Goal: Task Accomplishment & Management: Use online tool/utility

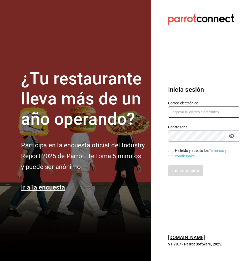
type input "[EMAIL_ADDRESS][PERSON_NAME][DOMAIN_NAME]"
click at [171, 152] on input "He leído y acepto los Términos y condiciones." at bounding box center [170, 153] width 5 height 5
checkbox input "true"
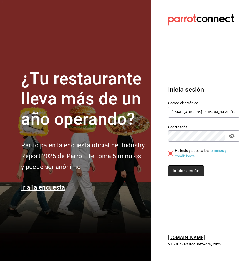
click at [182, 171] on button "Iniciar sesión" at bounding box center [186, 170] width 36 height 11
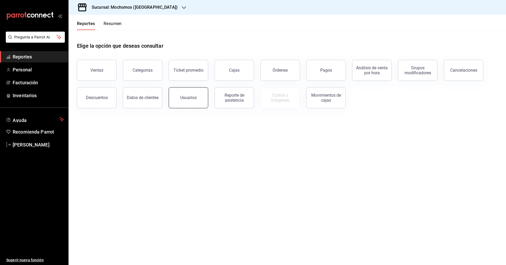
click at [182, 92] on button "Usuarios" at bounding box center [189, 97] width 40 height 21
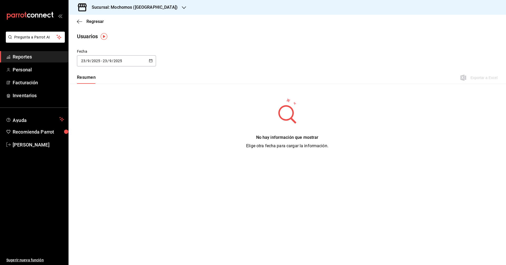
click at [147, 59] on div "[DATE] [DATE] - [DATE] [DATE]" at bounding box center [116, 60] width 79 height 11
click at [106, 138] on li "Rango de fechas" at bounding box center [102, 137] width 50 height 12
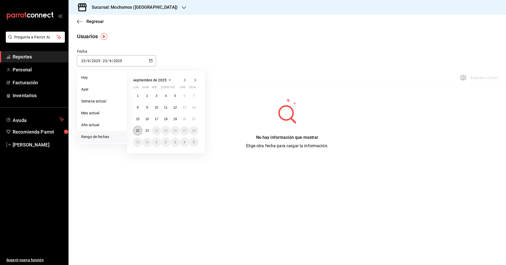
click at [136, 134] on button "22" at bounding box center [137, 130] width 9 height 9
click at [145, 132] on button "23" at bounding box center [146, 130] width 9 height 9
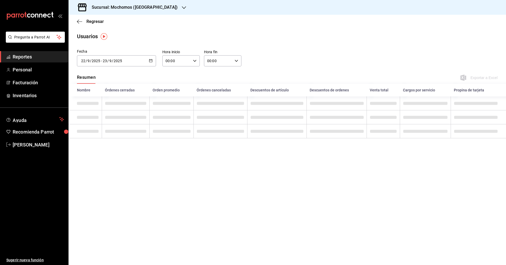
type input "[DATE]"
type input "22"
click at [193, 59] on div "00:00 Hora inicio" at bounding box center [180, 60] width 37 height 11
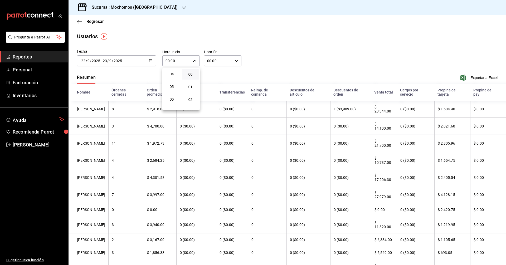
scroll to position [50, 0]
click at [173, 87] on span "05" at bounding box center [172, 87] width 10 height 4
type input "05:00"
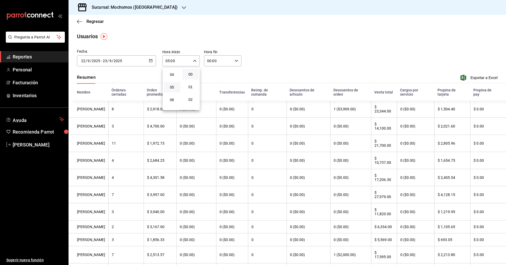
click at [252, 76] on div at bounding box center [253, 132] width 506 height 265
click at [252, 76] on span "Exportar a Excel" at bounding box center [479, 78] width 36 height 6
click at [149, 61] on icon "button" at bounding box center [151, 61] width 4 height 4
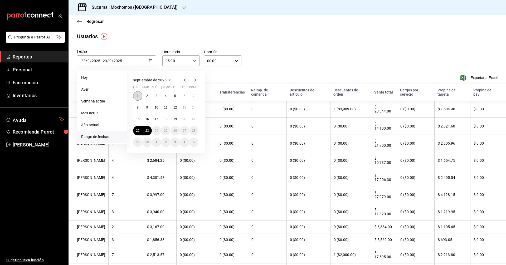
click at [135, 98] on button "1" at bounding box center [137, 95] width 9 height 9
click at [149, 133] on button "23" at bounding box center [146, 130] width 9 height 9
type input "[DATE]"
type input "1"
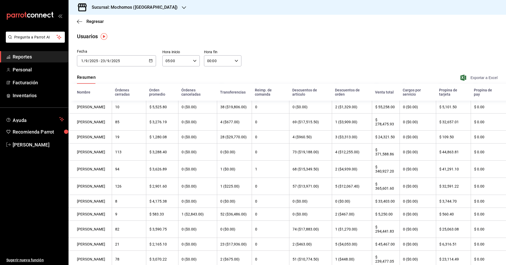
click at [252, 78] on span "Exportar a Excel" at bounding box center [479, 78] width 36 height 6
click at [252, 77] on span "Exportar a Excel" at bounding box center [479, 78] width 36 height 6
